Goal: Find specific page/section: Find specific page/section

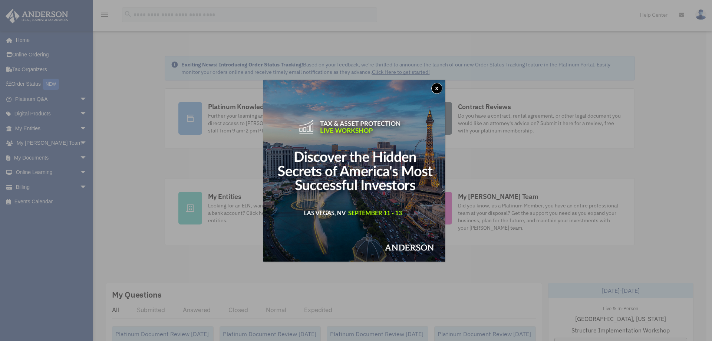
click at [436, 88] on button "x" at bounding box center [437, 88] width 11 height 11
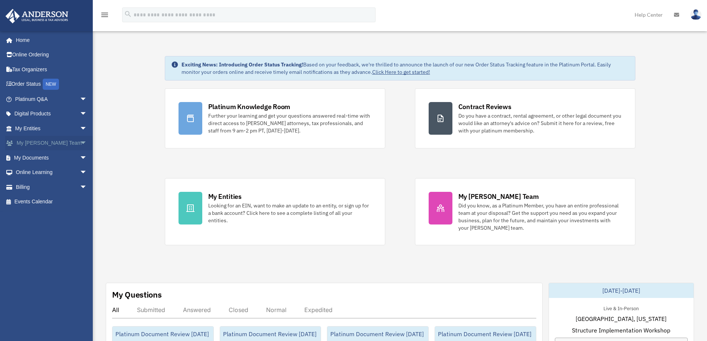
click at [50, 141] on link "My Anderson Team arrow_drop_down" at bounding box center [51, 143] width 93 height 15
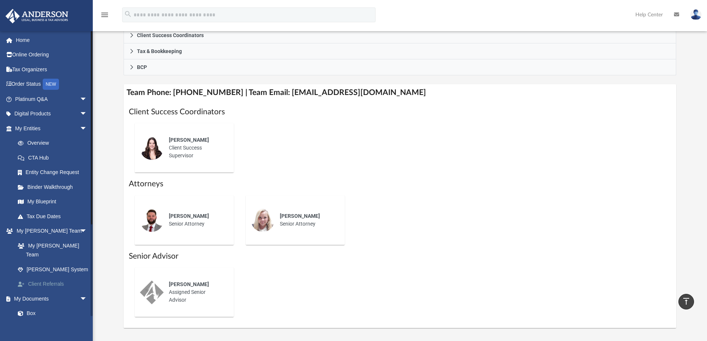
scroll to position [223, 0]
click at [34, 315] on link "Box" at bounding box center [54, 322] width 88 height 15
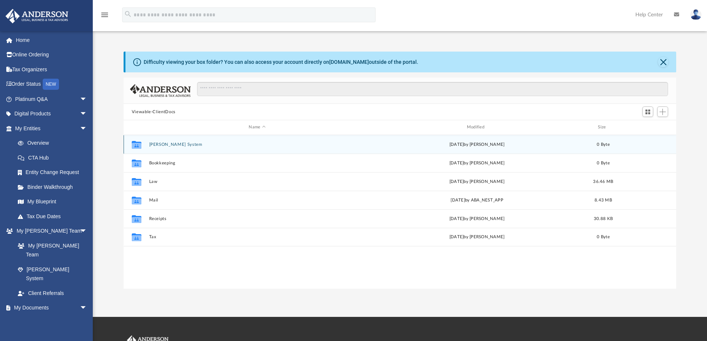
scroll to position [163, 547]
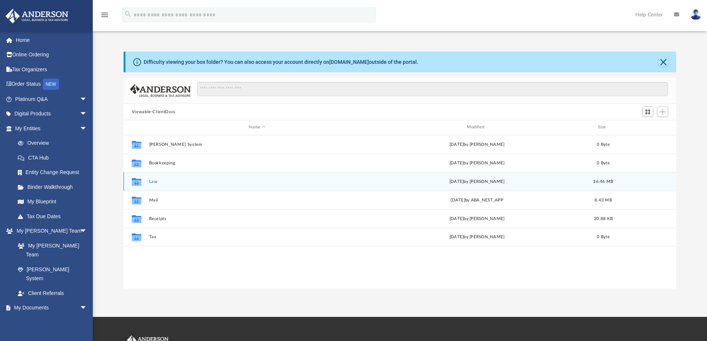
click at [165, 183] on button "Law" at bounding box center [257, 181] width 216 height 5
